Goal: Transaction & Acquisition: Purchase product/service

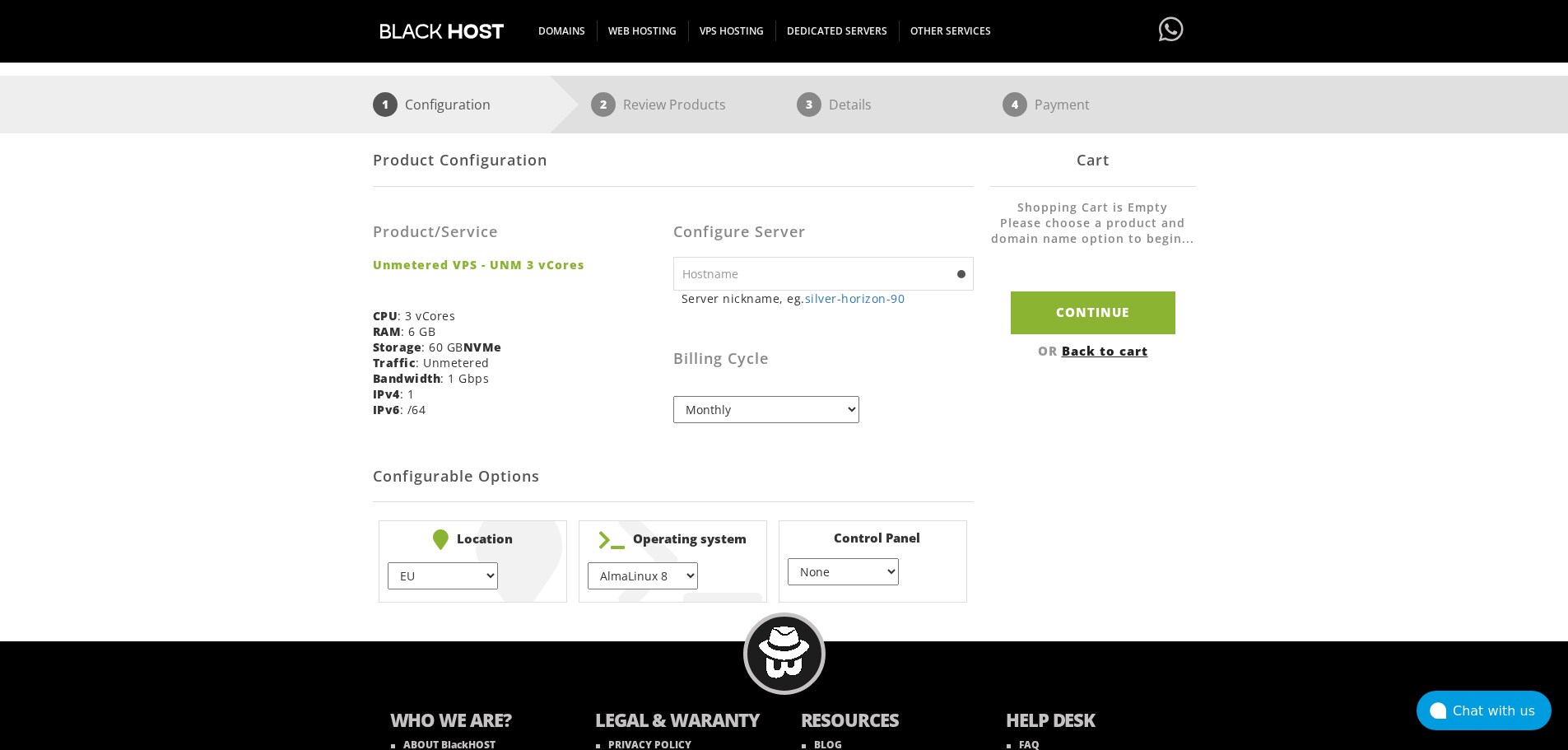
scroll to position [329, 0]
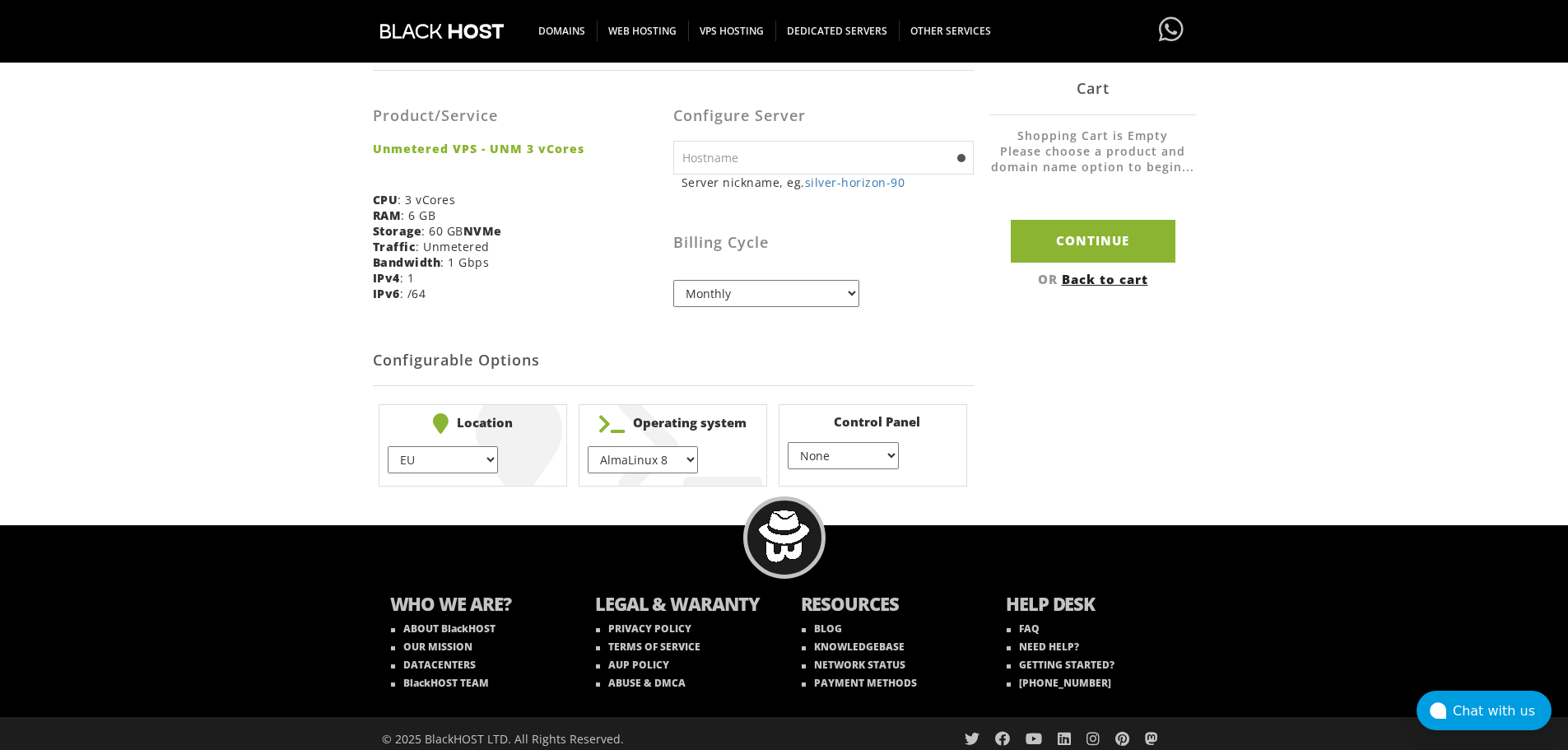
click at [693, 459] on select "AlmaLinux 8 } AlmaLinux 9 } AlmaLinux 10 } Rocky Linux 8 } Rocky Linux 9 } Cent…" at bounding box center [643, 459] width 111 height 27
click at [933, 342] on h2 "Configurable Options" at bounding box center [673, 361] width 601 height 51
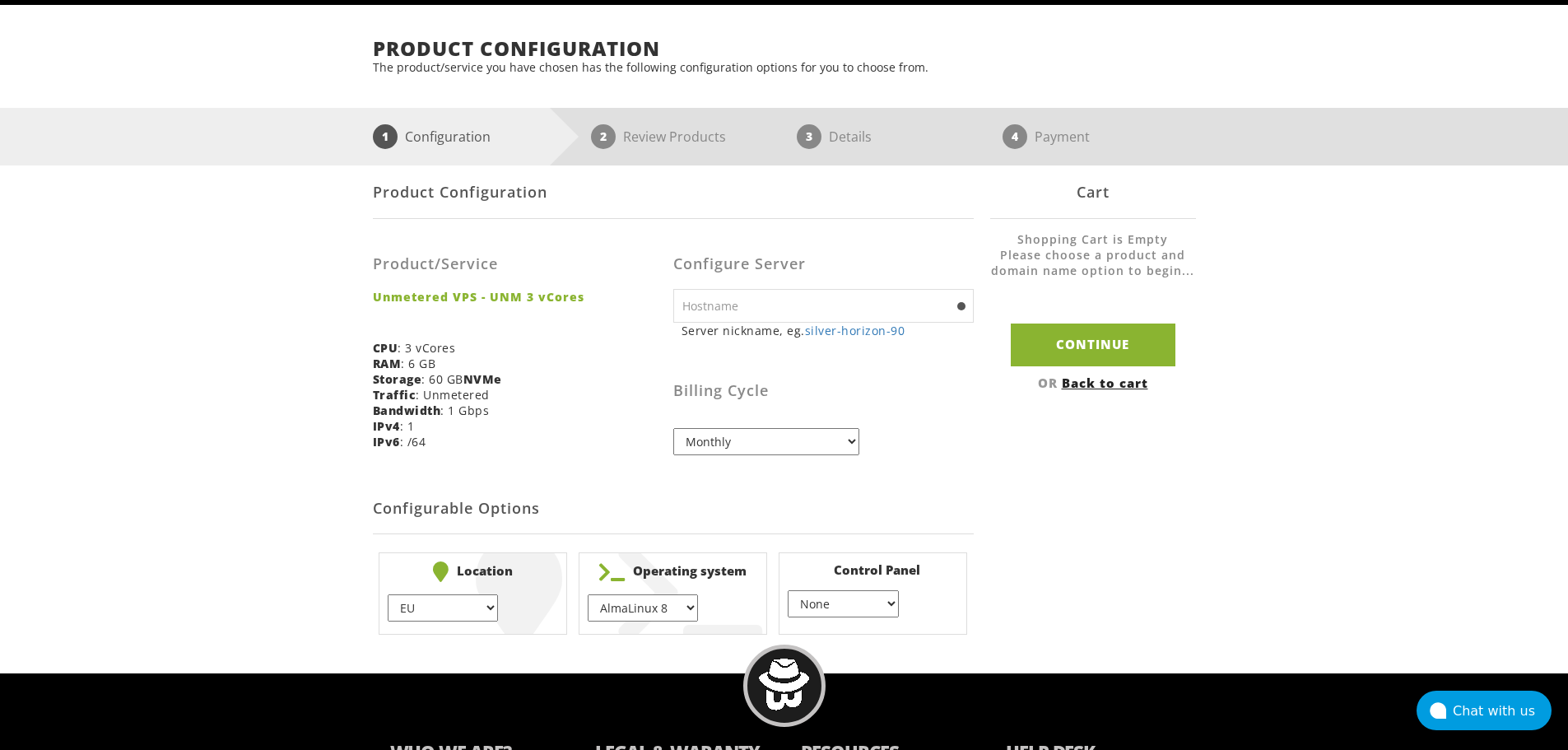
scroll to position [0, 0]
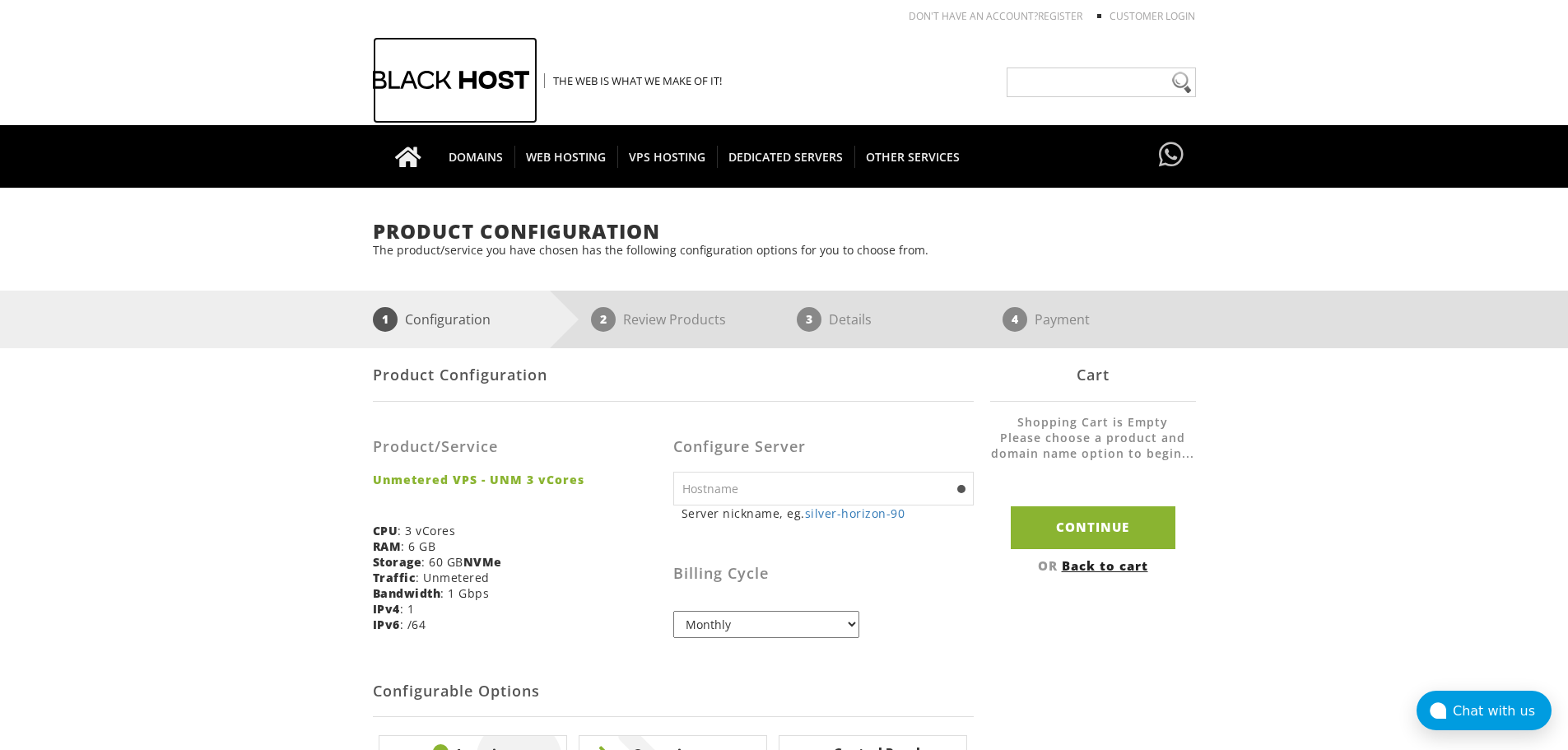
click at [446, 77] on div at bounding box center [455, 81] width 165 height 86
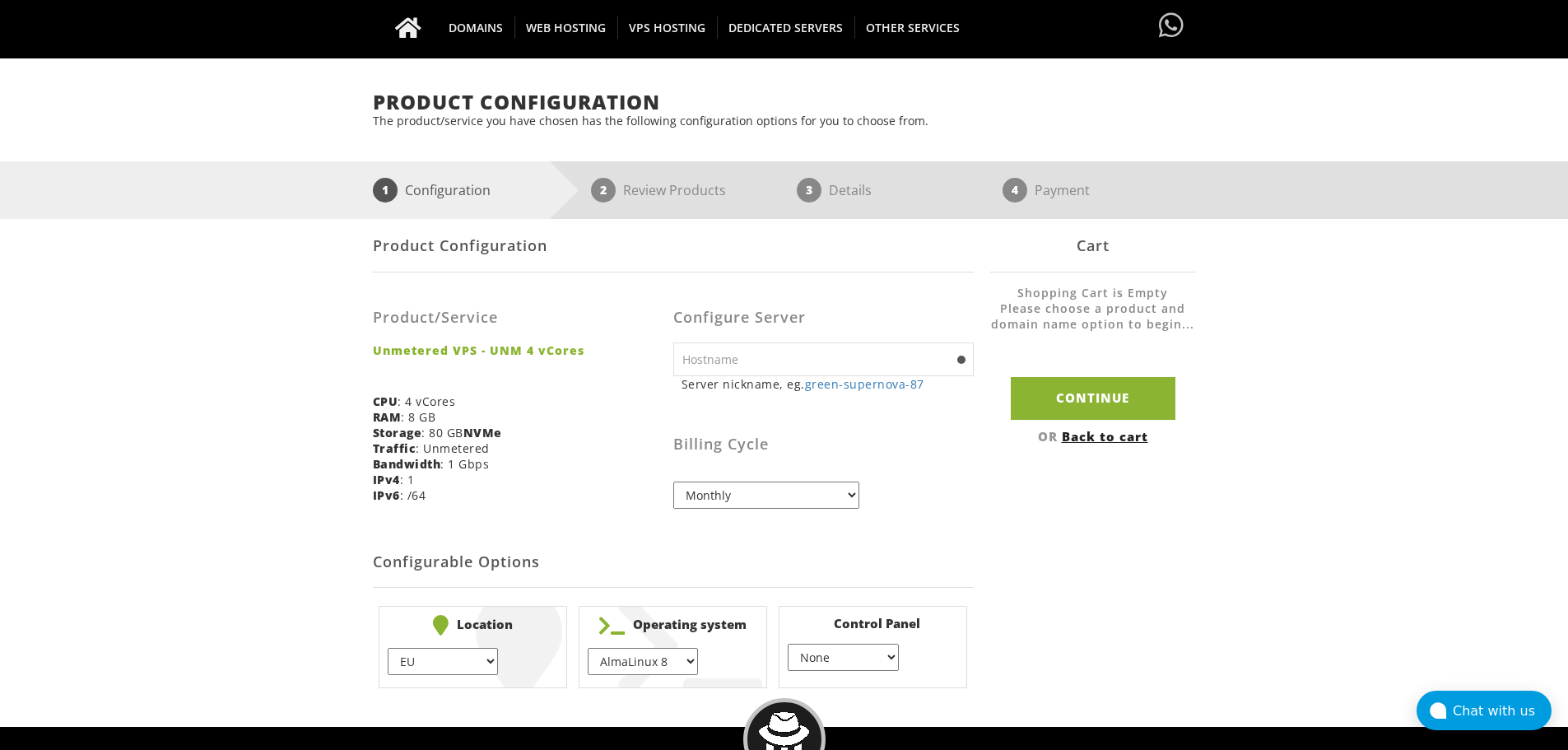
scroll to position [165, 0]
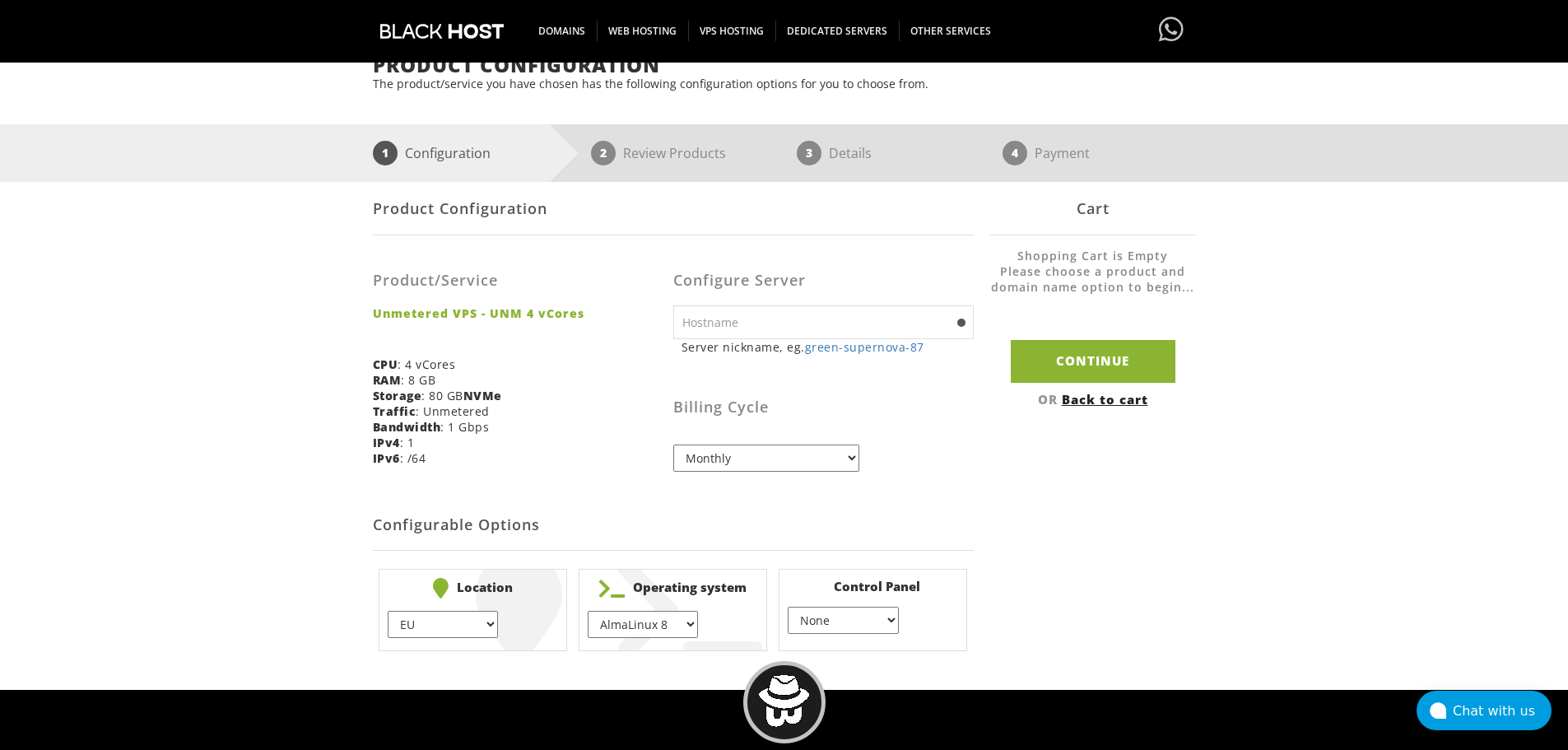
click at [686, 625] on select "AlmaLinux 8 } AlmaLinux 9 } AlmaLinux 10 } Rocky Linux 8 } Rocky Linux 9 } Cent…" at bounding box center [643, 624] width 111 height 27
select select "1148"
click at [588, 611] on select "AlmaLinux 8 } AlmaLinux 9 } AlmaLinux 10 } Rocky Linux 8 } Rocky Linux 9 } Cent…" at bounding box center [643, 624] width 111 height 27
click at [1065, 364] on input "Continue" at bounding box center [1094, 361] width 165 height 42
type input "green-supernova-87"
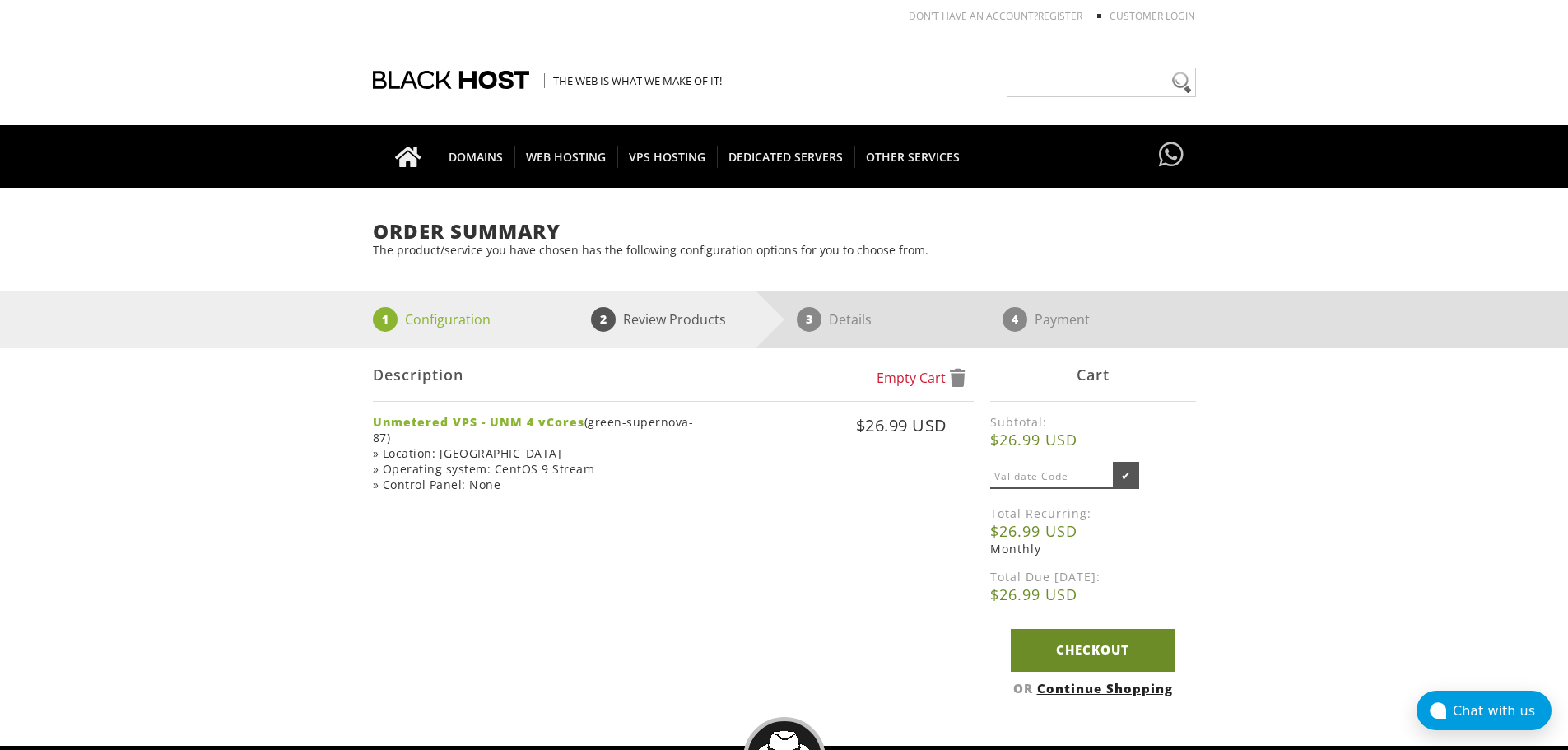
click at [1120, 661] on link "Checkout" at bounding box center [1094, 650] width 165 height 42
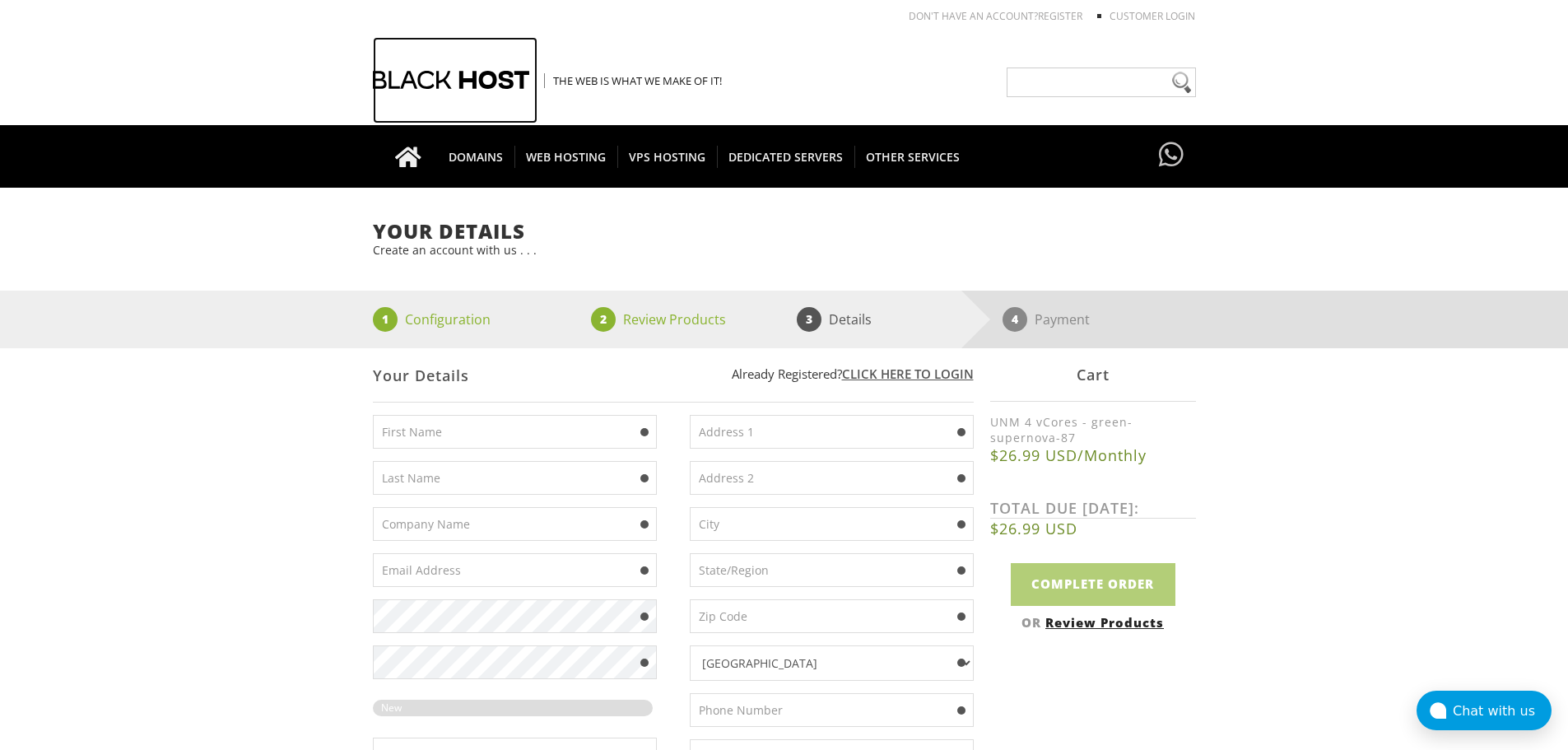
click at [470, 82] on div at bounding box center [455, 81] width 165 height 86
